Goal: Transaction & Acquisition: Purchase product/service

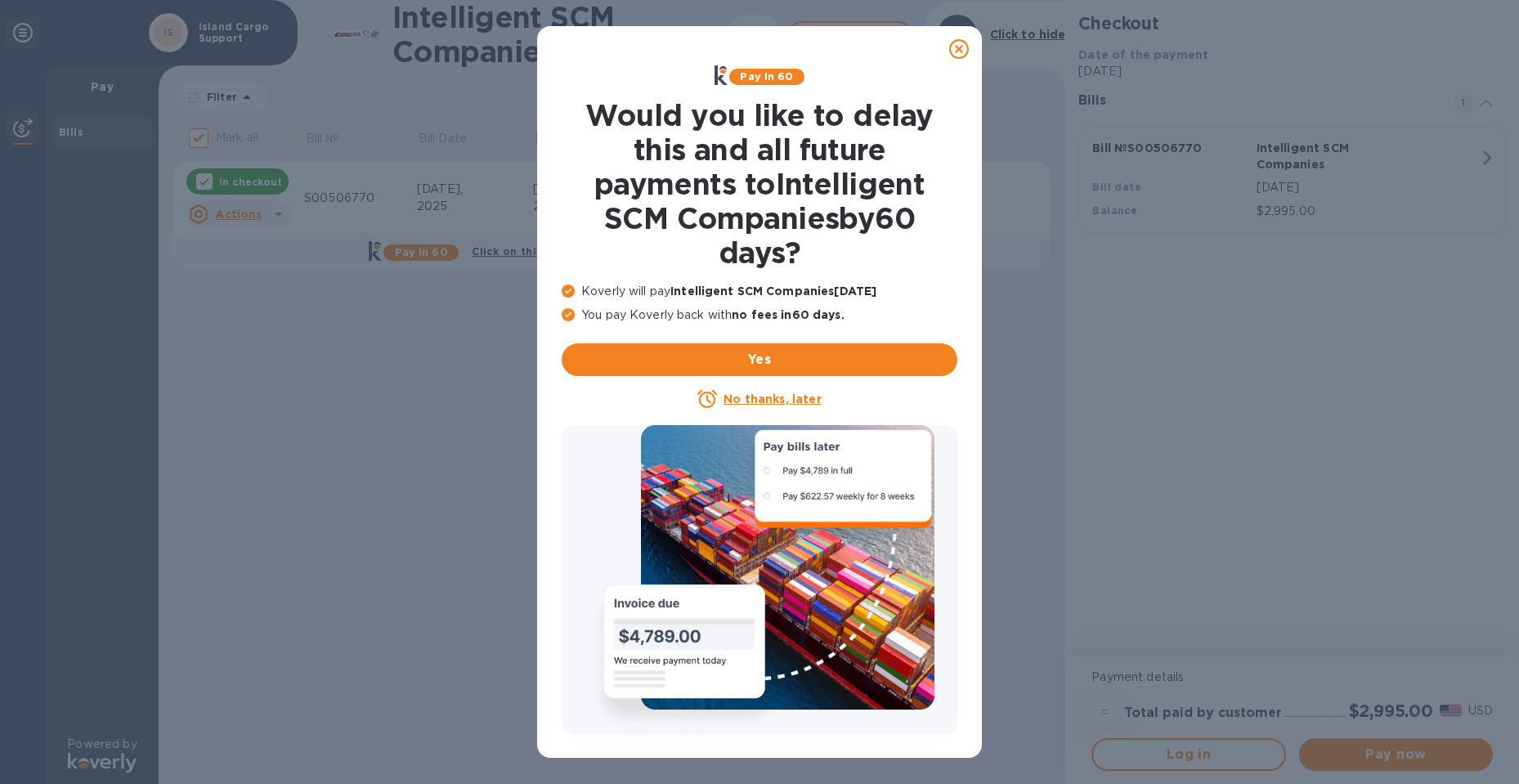
click at [953, 52] on icon at bounding box center [959, 49] width 20 height 20
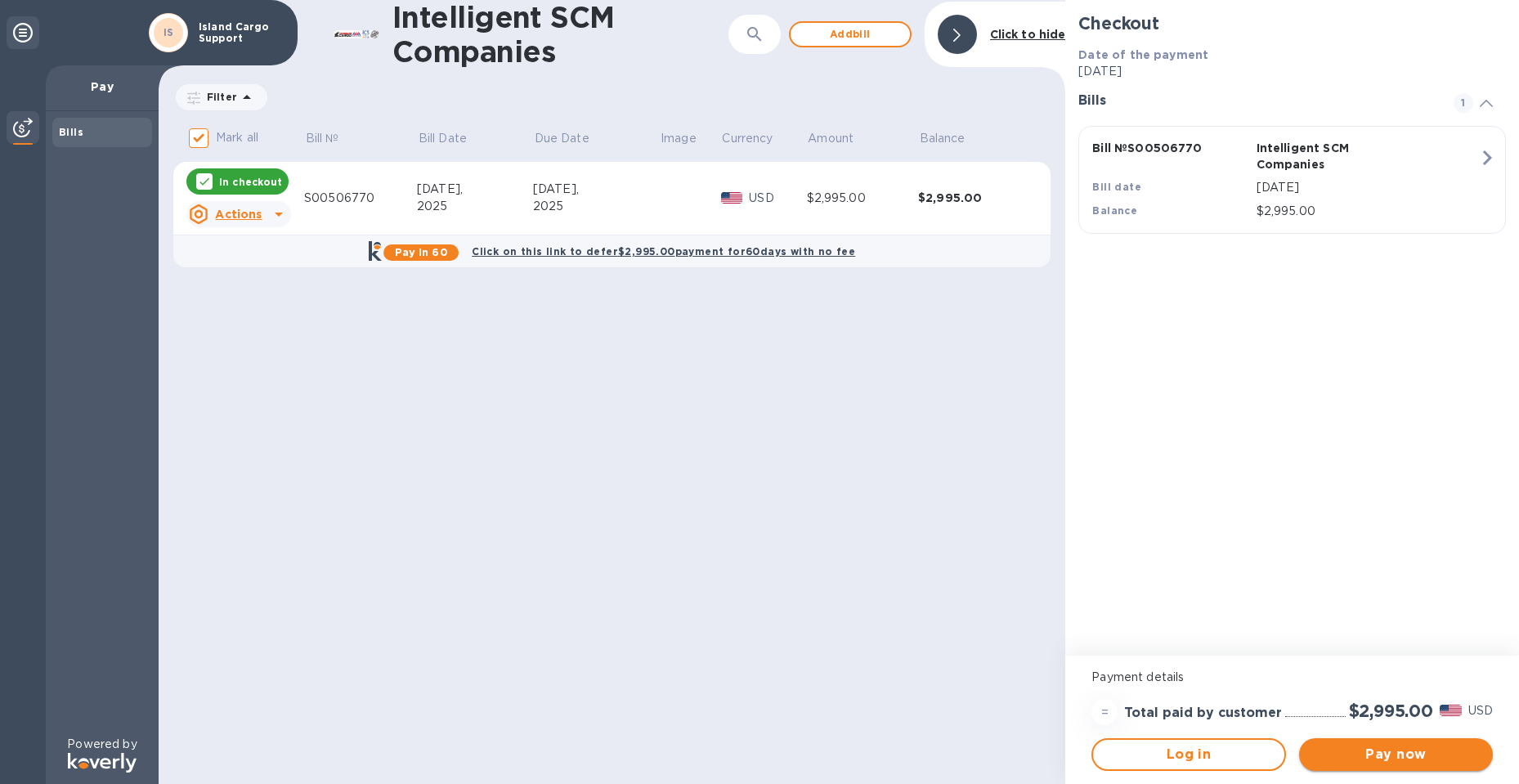
click at [1379, 747] on span "Pay now" at bounding box center [1396, 754] width 167 height 20
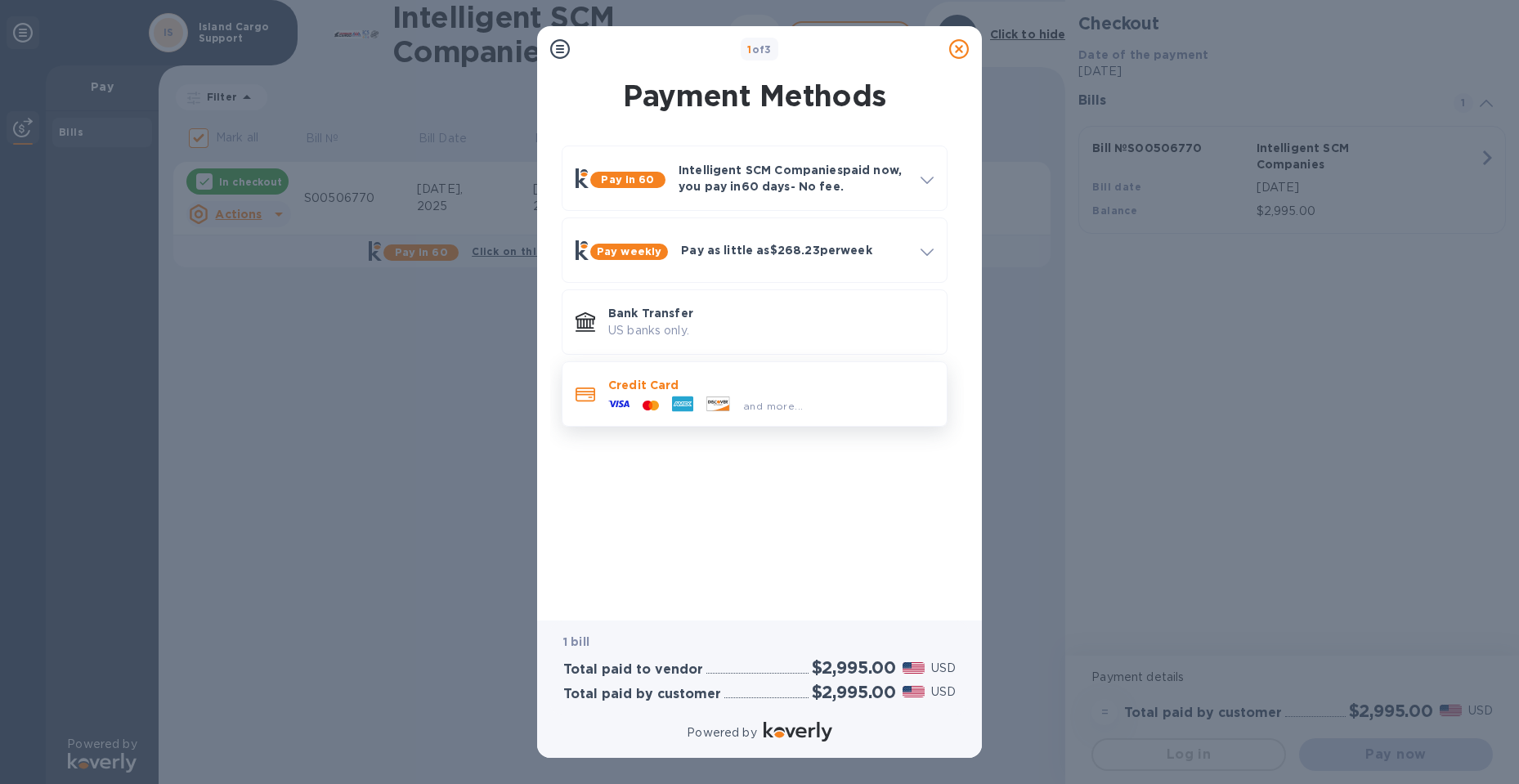
click at [704, 373] on div "Credit Card and more..." at bounding box center [771, 393] width 339 height 47
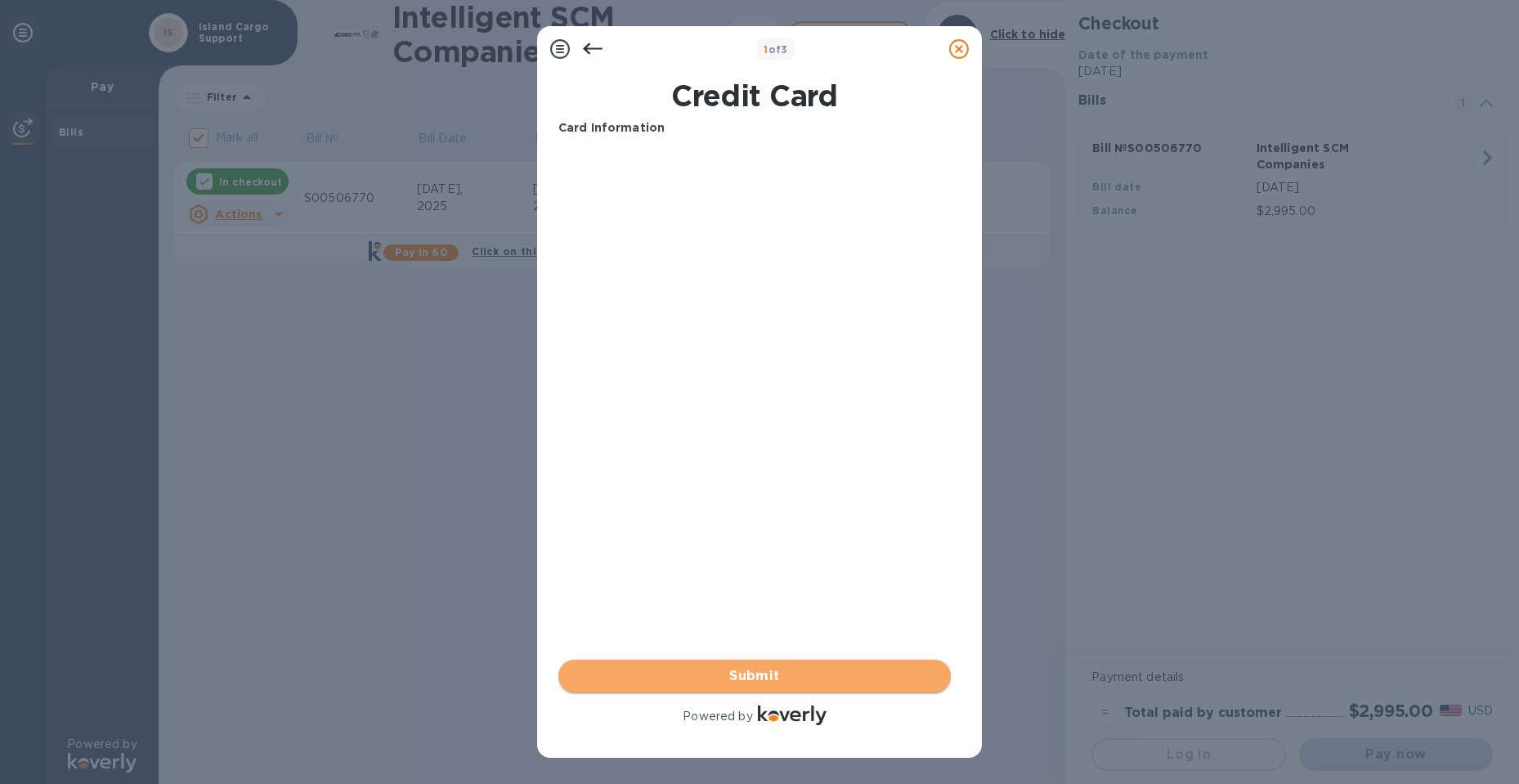
click at [768, 670] on span "Submit" at bounding box center [755, 676] width 367 height 20
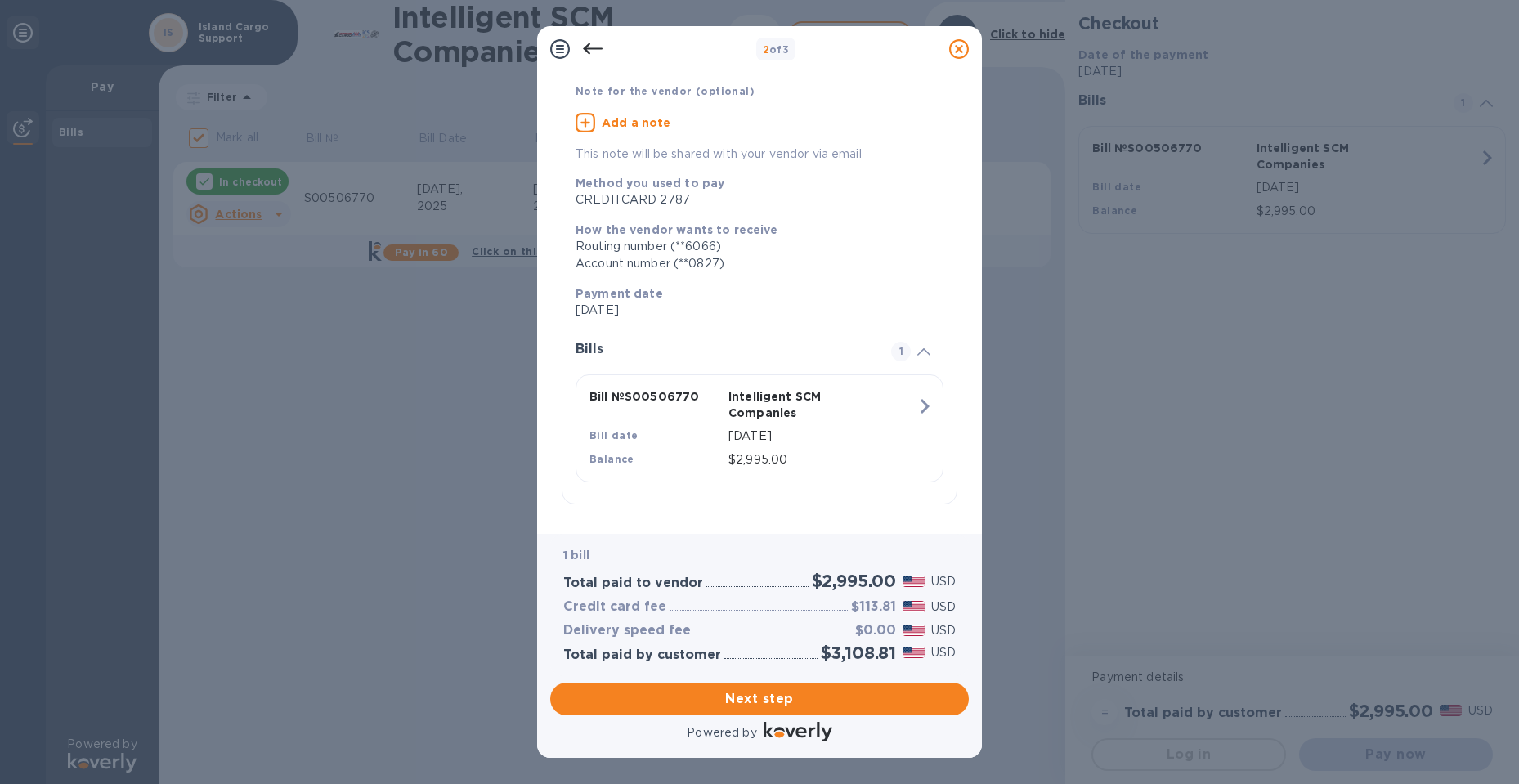
scroll to position [110, 0]
click at [777, 693] on span "Next step" at bounding box center [759, 699] width 392 height 20
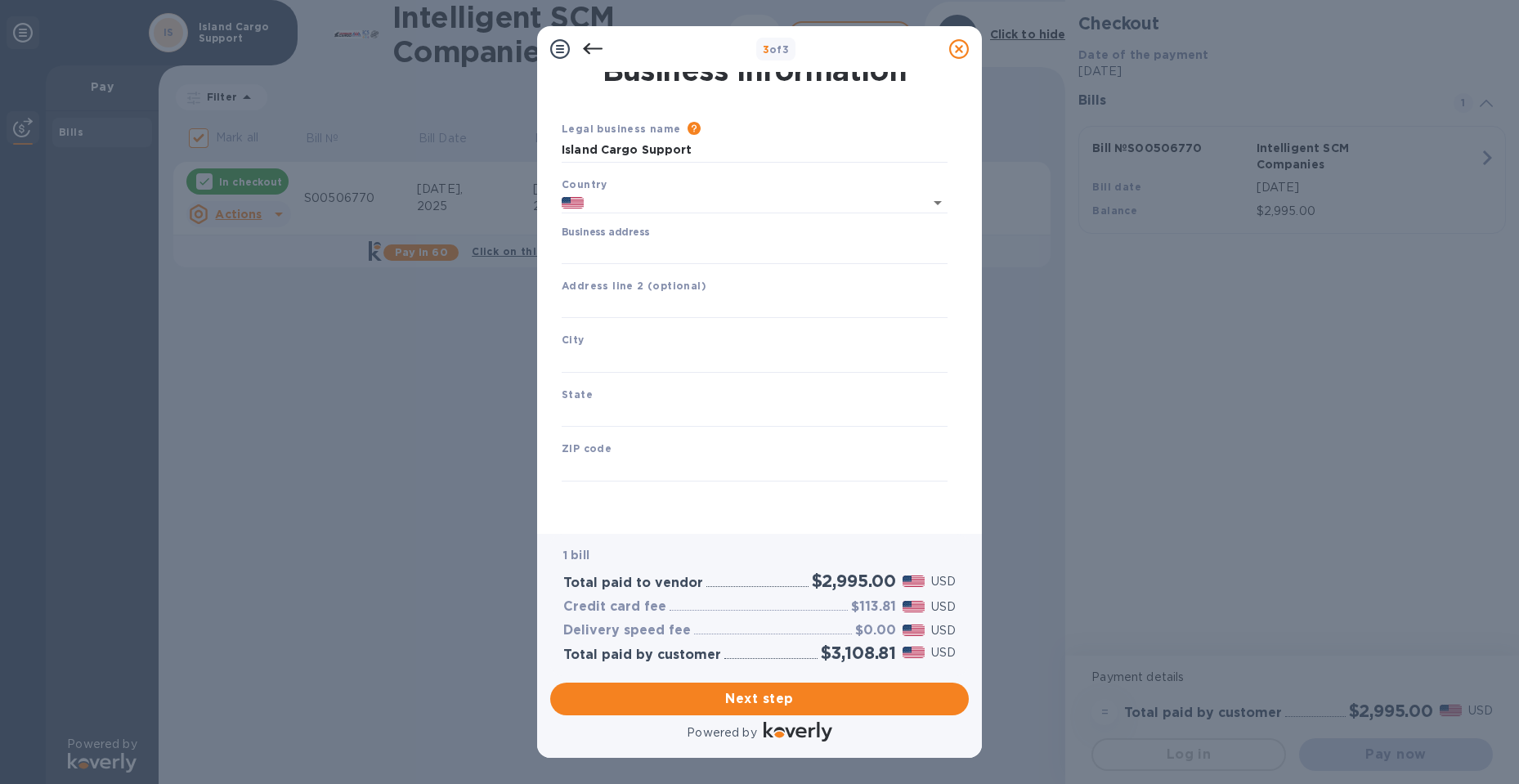
type input "[GEOGRAPHIC_DATA]"
click at [661, 253] on input "Business address" at bounding box center [755, 251] width 386 height 24
type input "[STREET_ADDRESS][PERSON_NAME]"
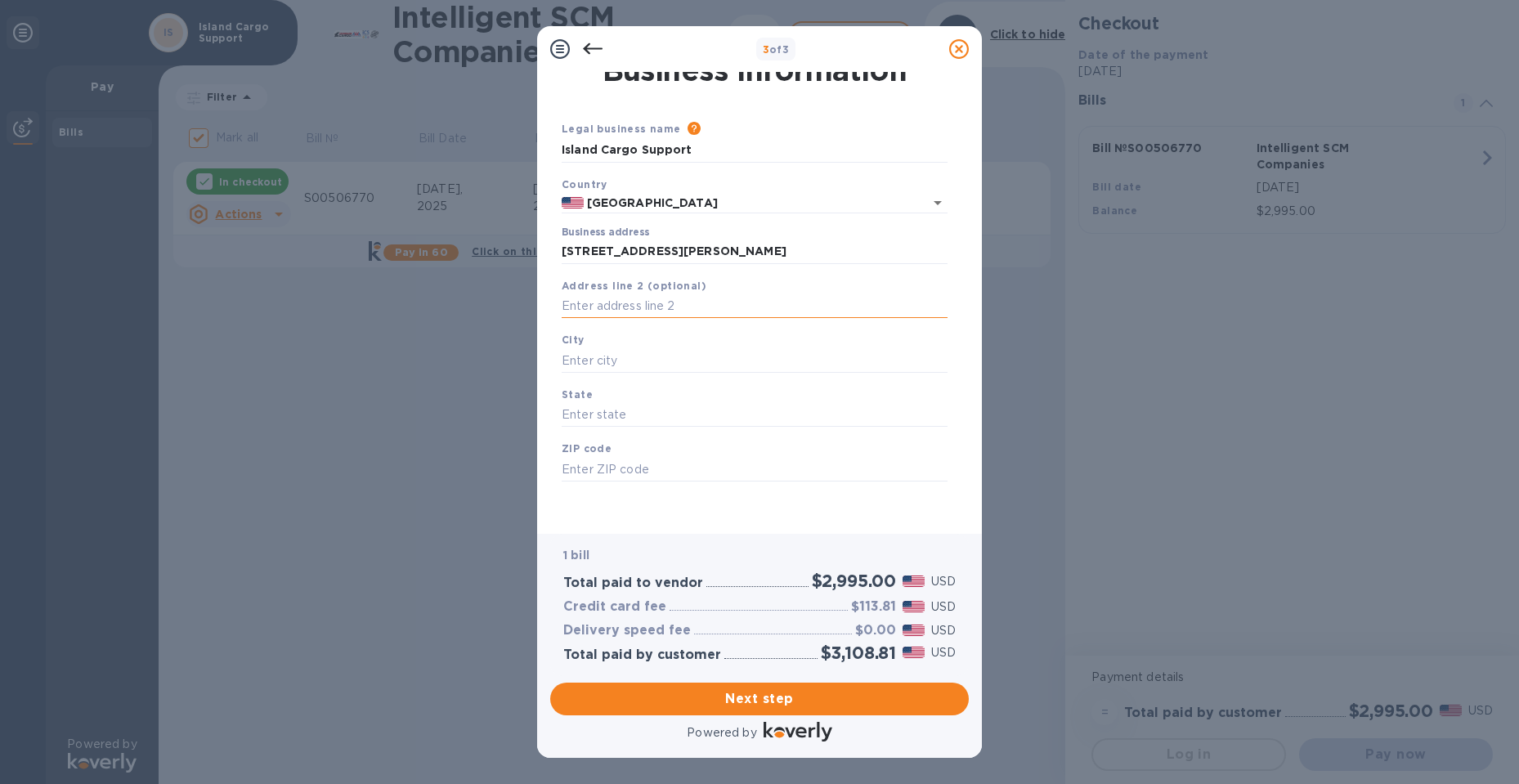
click at [590, 303] on input "text" at bounding box center [755, 306] width 386 height 24
click at [608, 358] on input "text" at bounding box center [755, 360] width 386 height 24
type input "Hawthonre"
type input "[US_STATE]"
type input "90250"
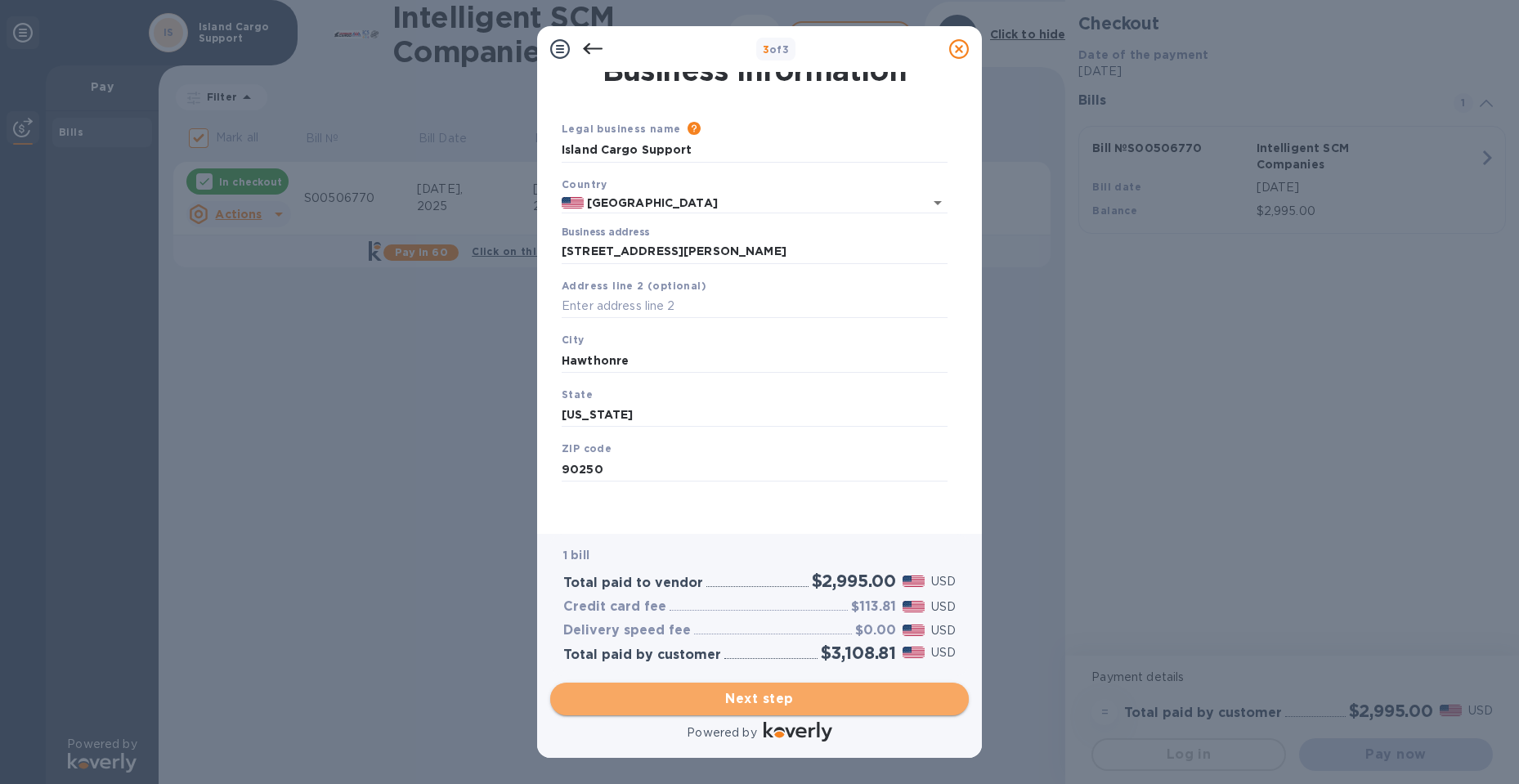
click at [812, 702] on span "Next step" at bounding box center [759, 699] width 392 height 20
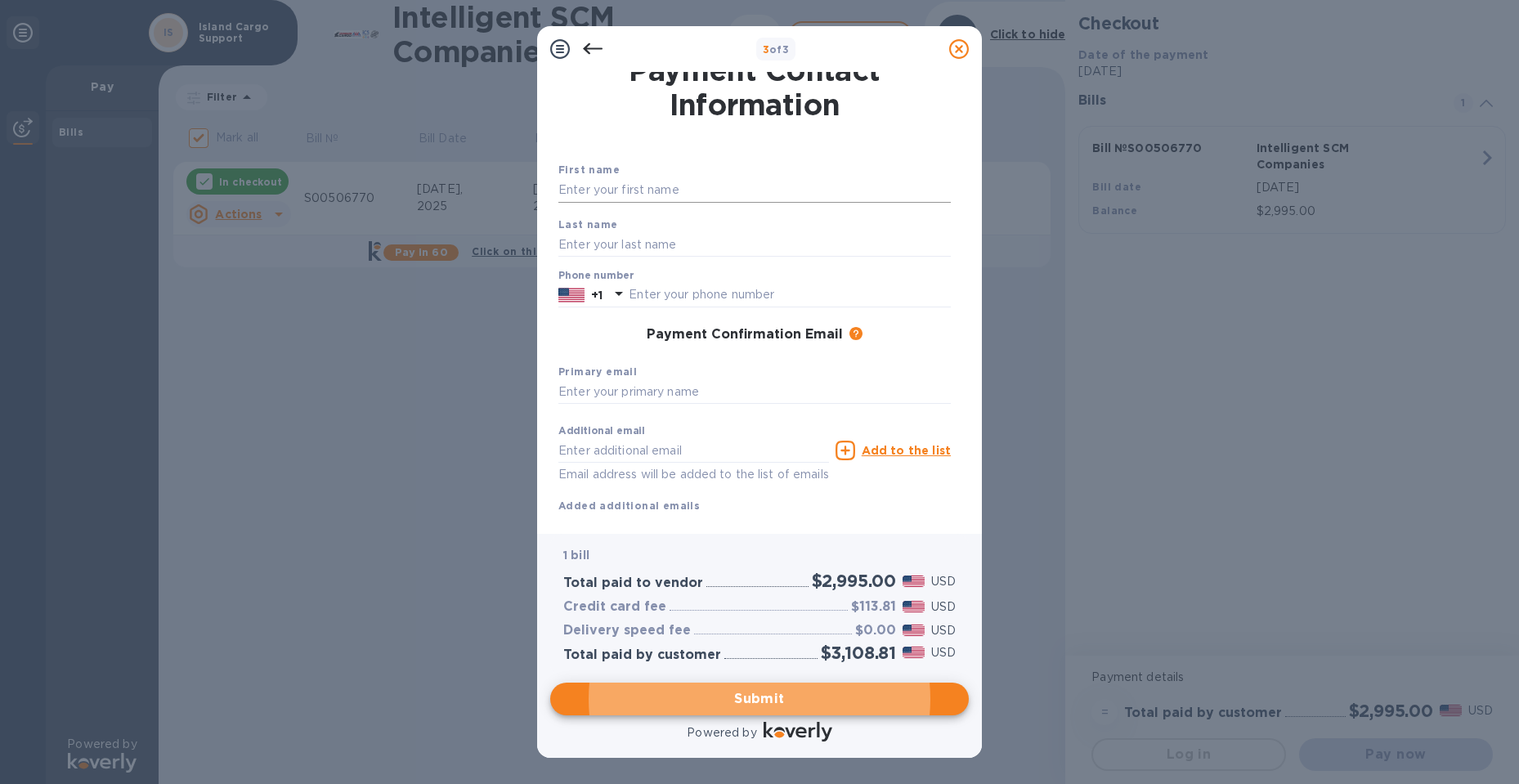
click at [703, 199] on input "text" at bounding box center [754, 190] width 392 height 24
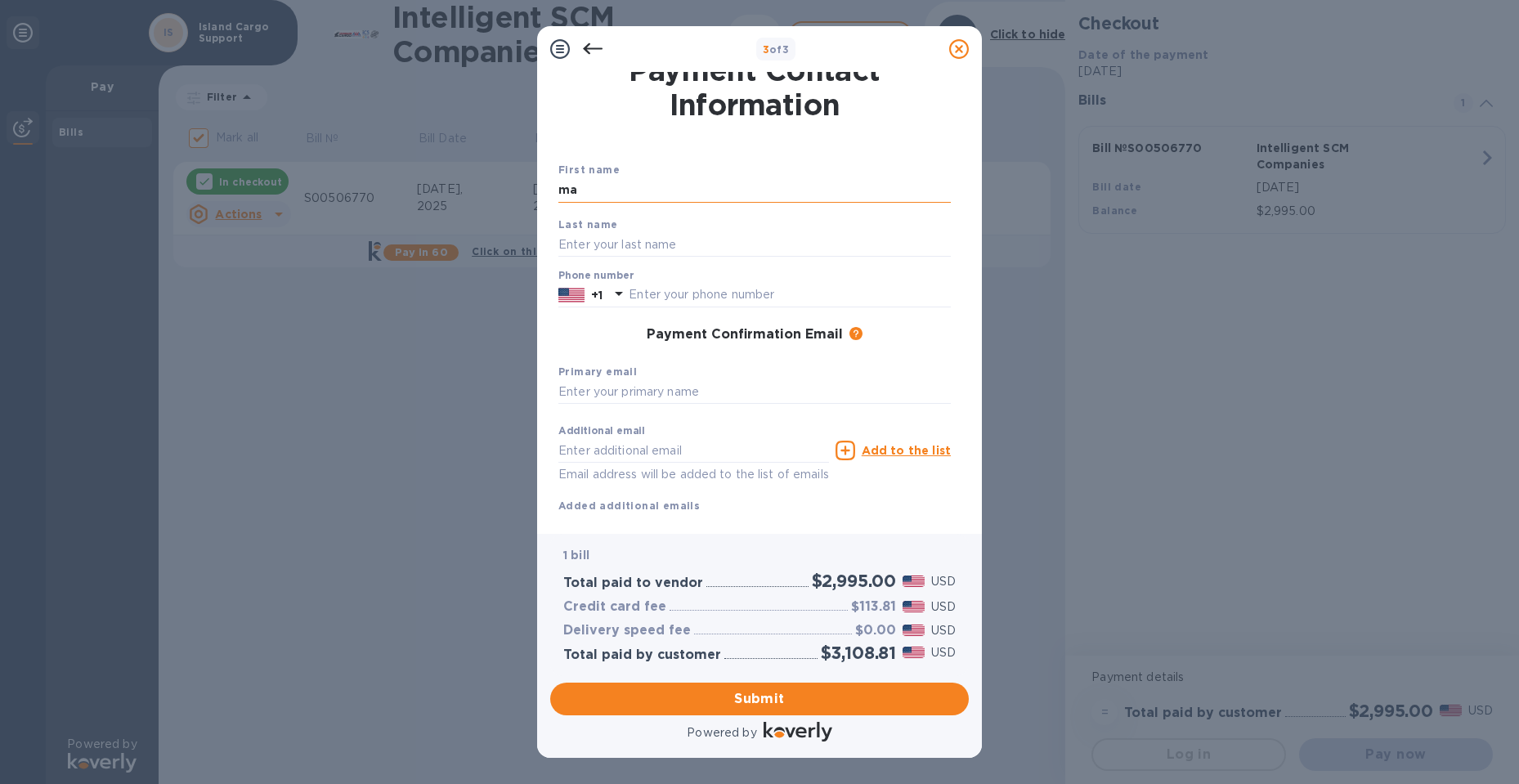
type input "m"
type input "[PERSON_NAME]"
type input "Langkilde"
click at [589, 291] on div "+1" at bounding box center [596, 295] width 18 height 23
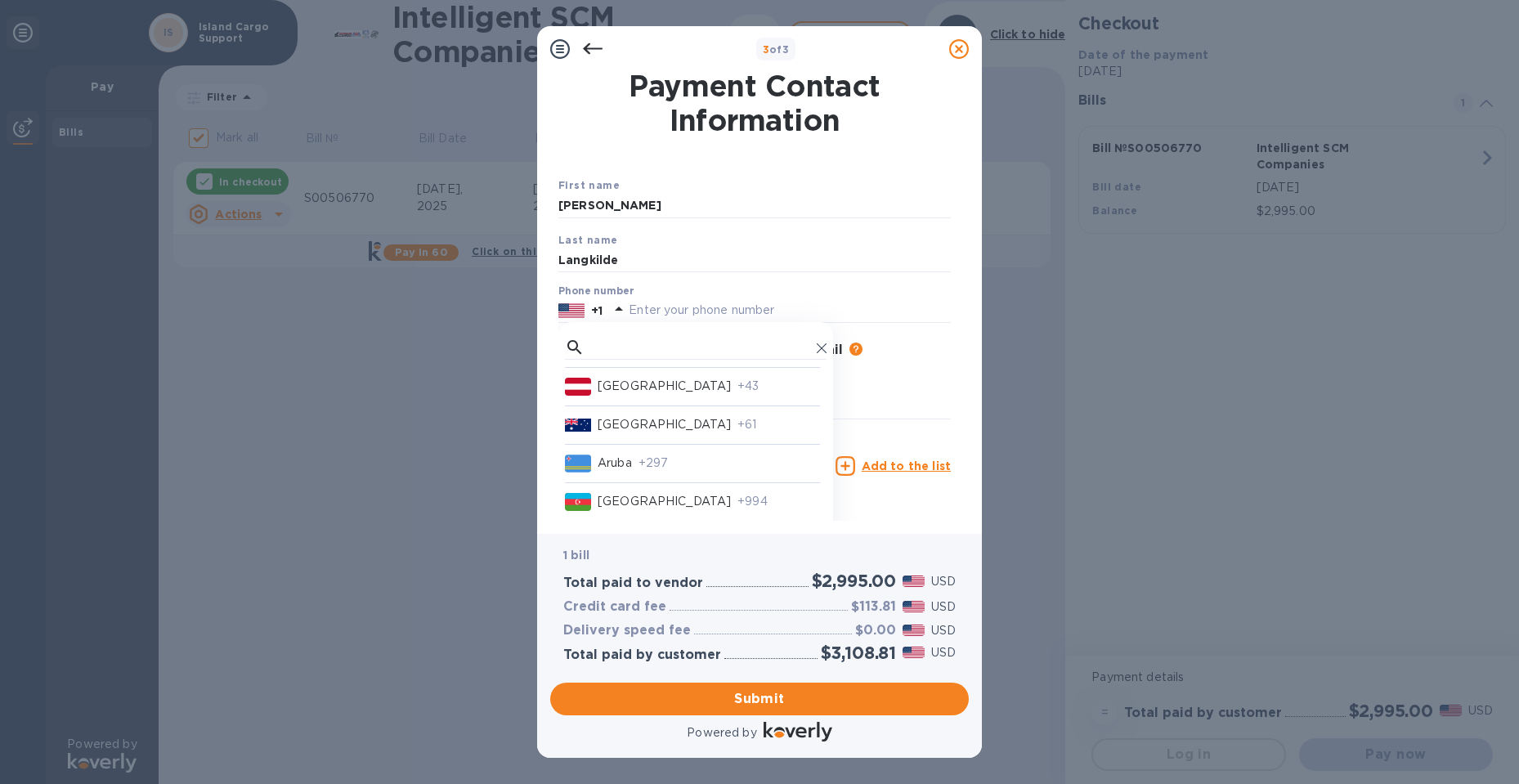
scroll to position [409, 0]
click at [670, 429] on p "[US_STATE]" at bounding box center [633, 429] width 72 height 17
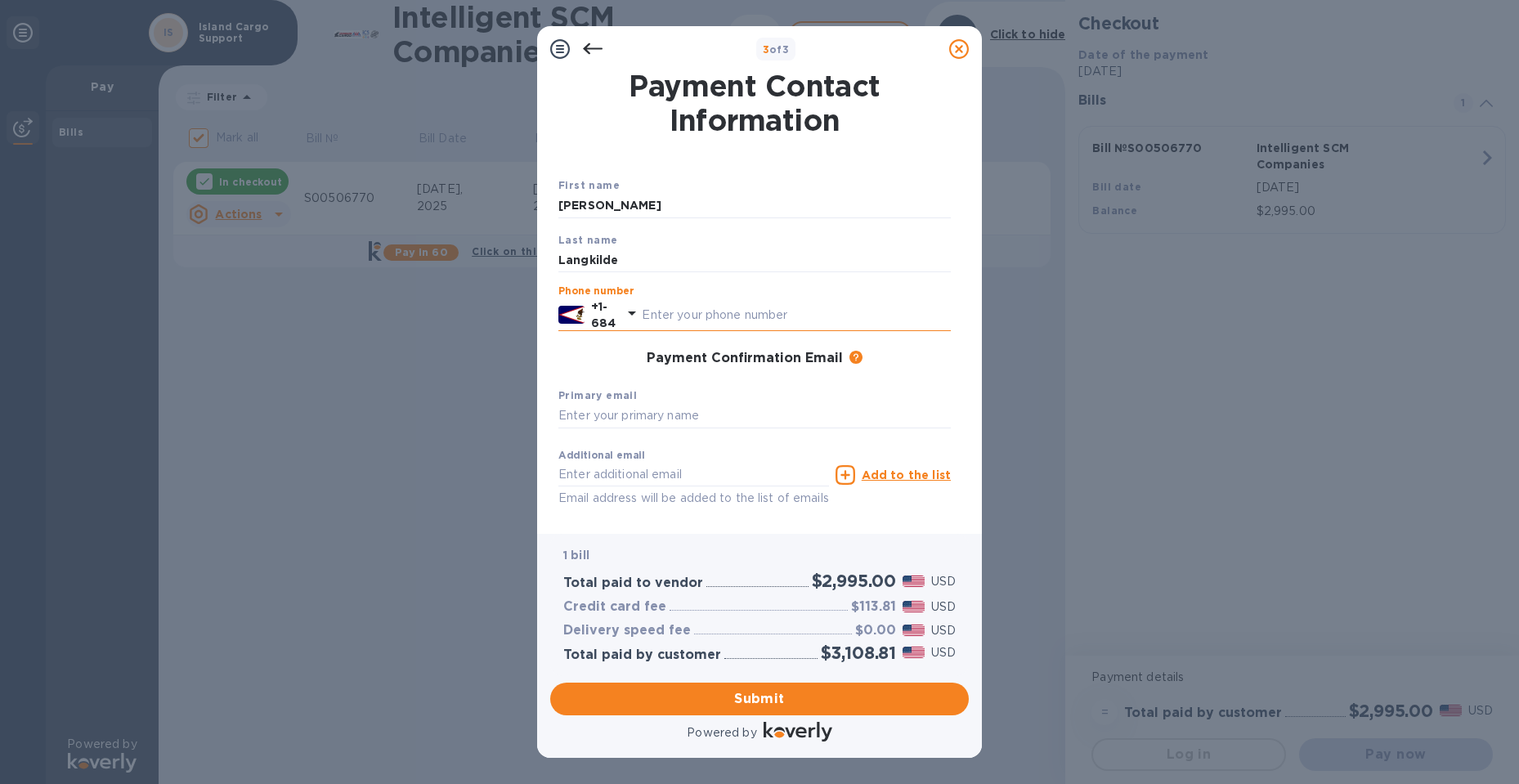
click at [760, 322] on input "text" at bounding box center [797, 314] width 309 height 24
type input "2568974"
click at [662, 414] on input "text" at bounding box center [754, 416] width 392 height 24
paste input "[PERSON_NAME][EMAIL_ADDRESS][PERSON_NAME][DOMAIN_NAME]"
type input "[PERSON_NAME][EMAIL_ADDRESS][PERSON_NAME][DOMAIN_NAME]"
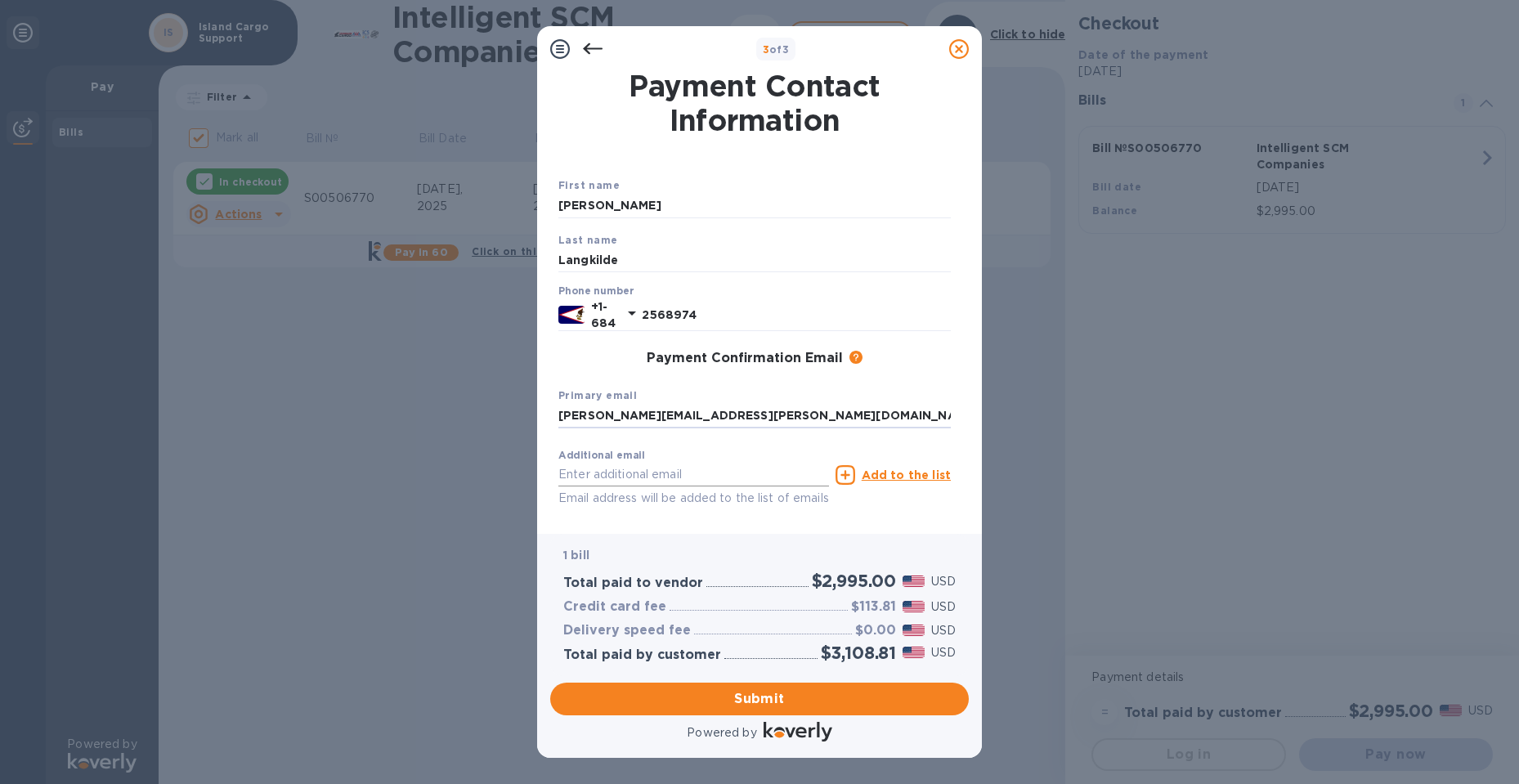
click at [711, 467] on input "text" at bounding box center [693, 475] width 271 height 24
type input "[PERSON_NAME][EMAIL_ADDRESS][PERSON_NAME][DOMAIN_NAME]"
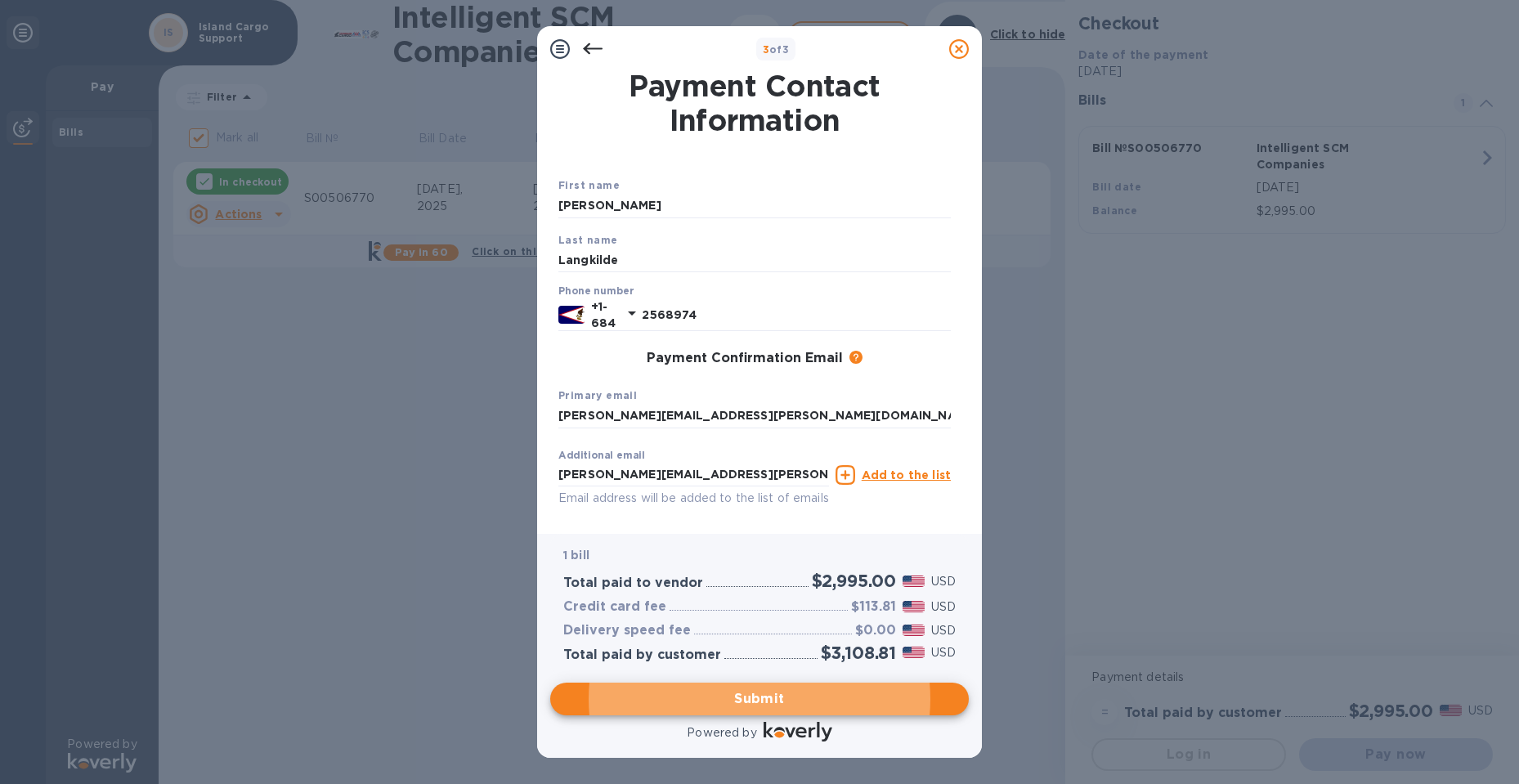
click at [899, 476] on u "Add to the list" at bounding box center [907, 475] width 89 height 13
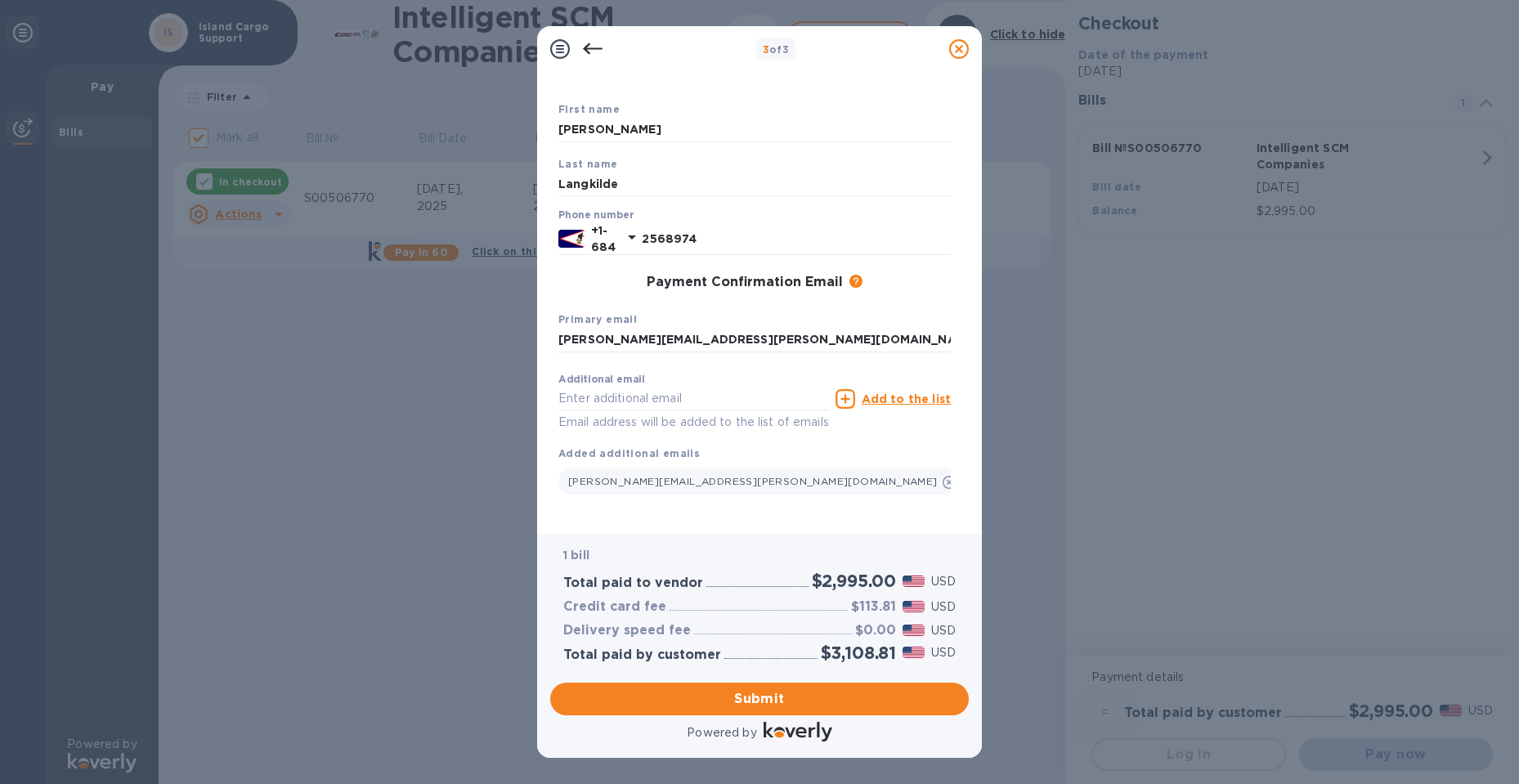
scroll to position [96, 0]
click at [797, 687] on button "Submit" at bounding box center [759, 698] width 418 height 33
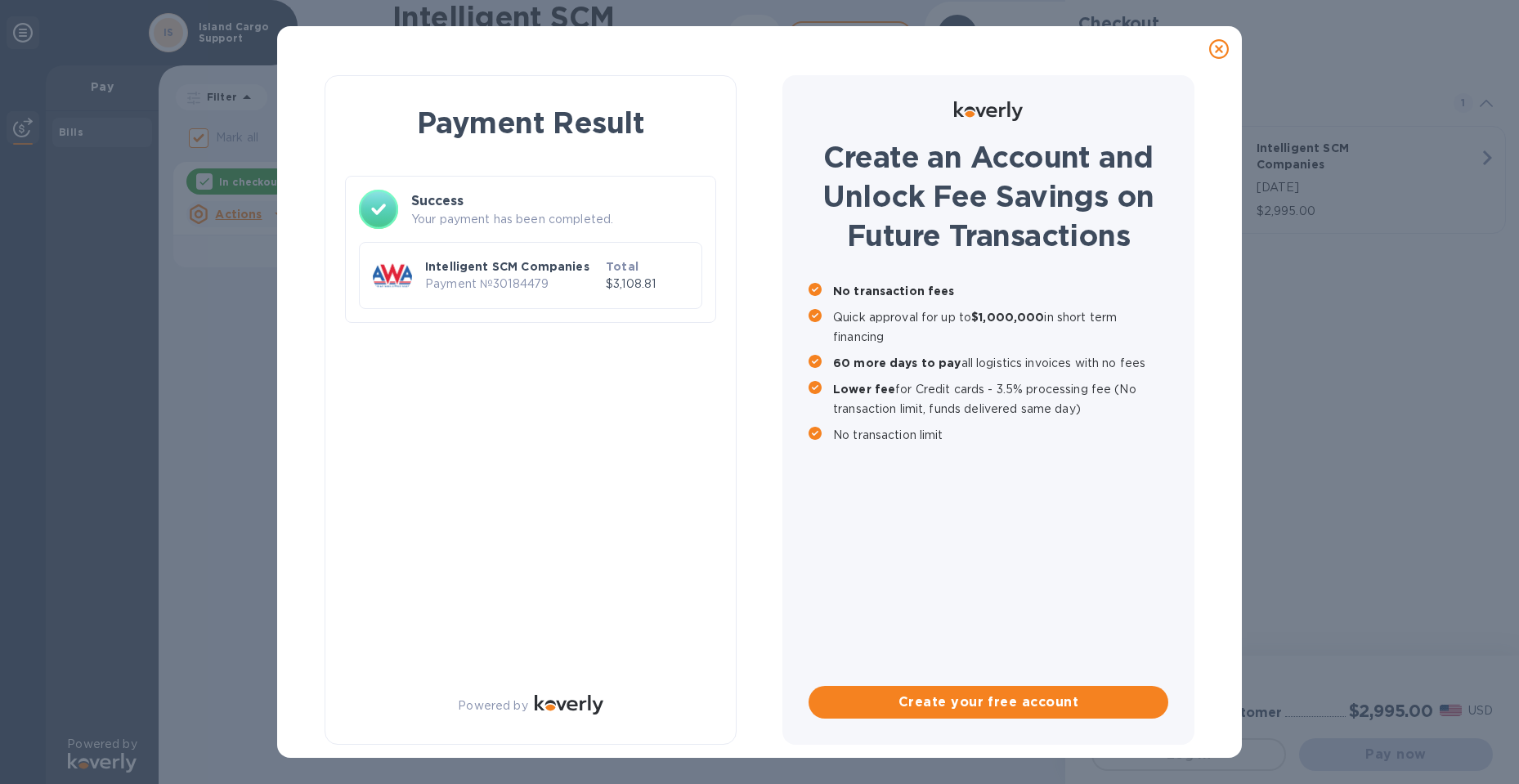
checkbox input "false"
